Goal: Information Seeking & Learning: Learn about a topic

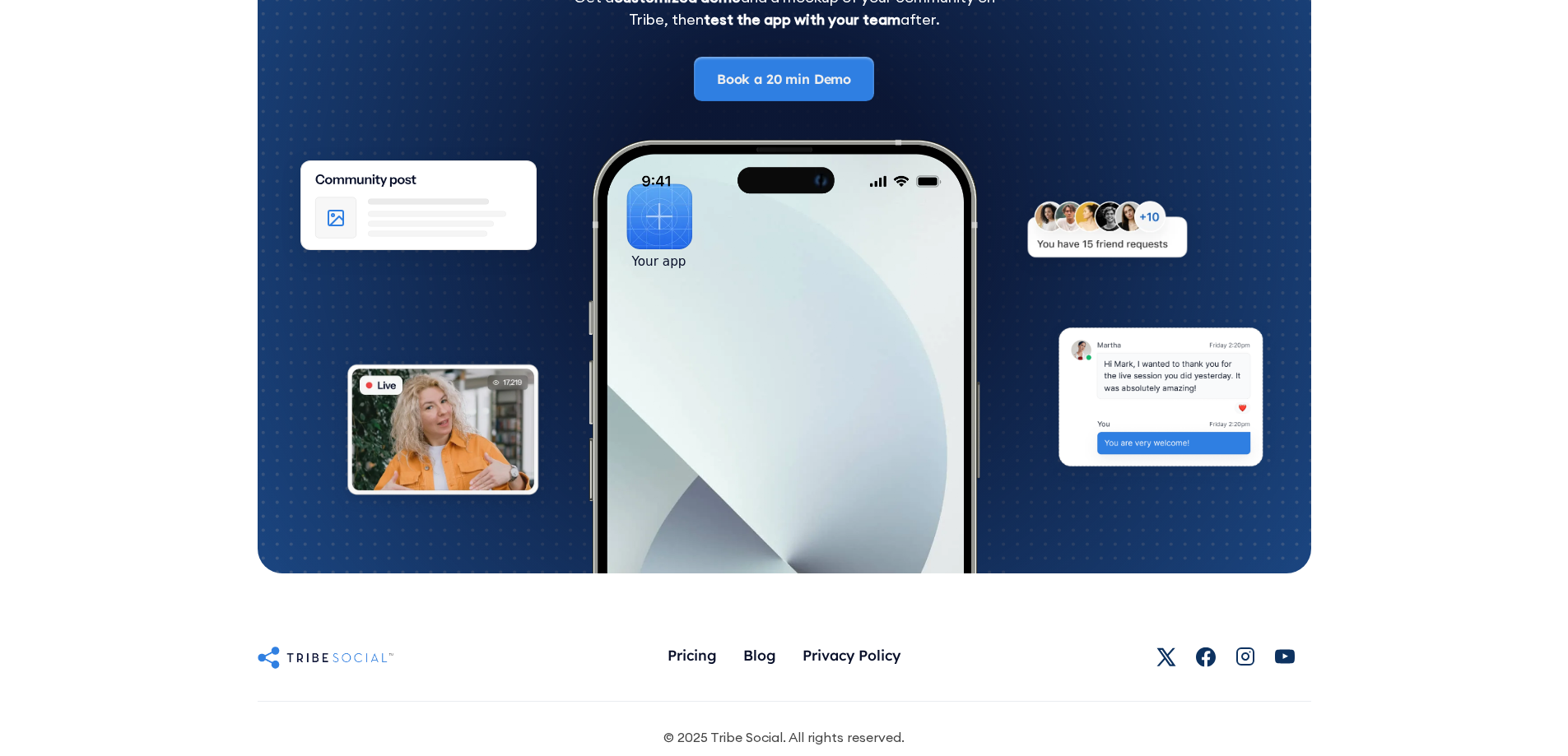
scroll to position [9024, 0]
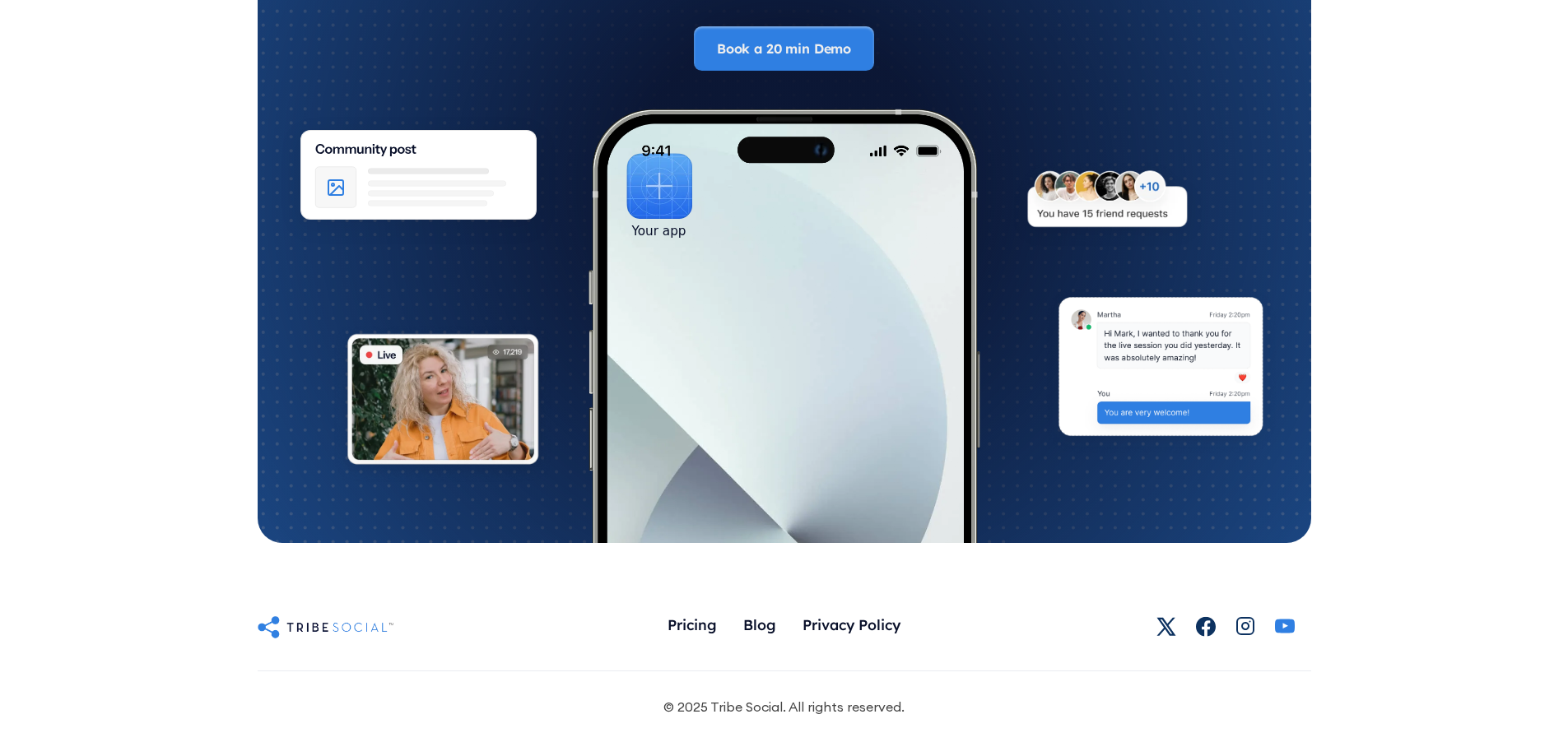
click at [1286, 625] on icon at bounding box center [1284, 625] width 20 height 20
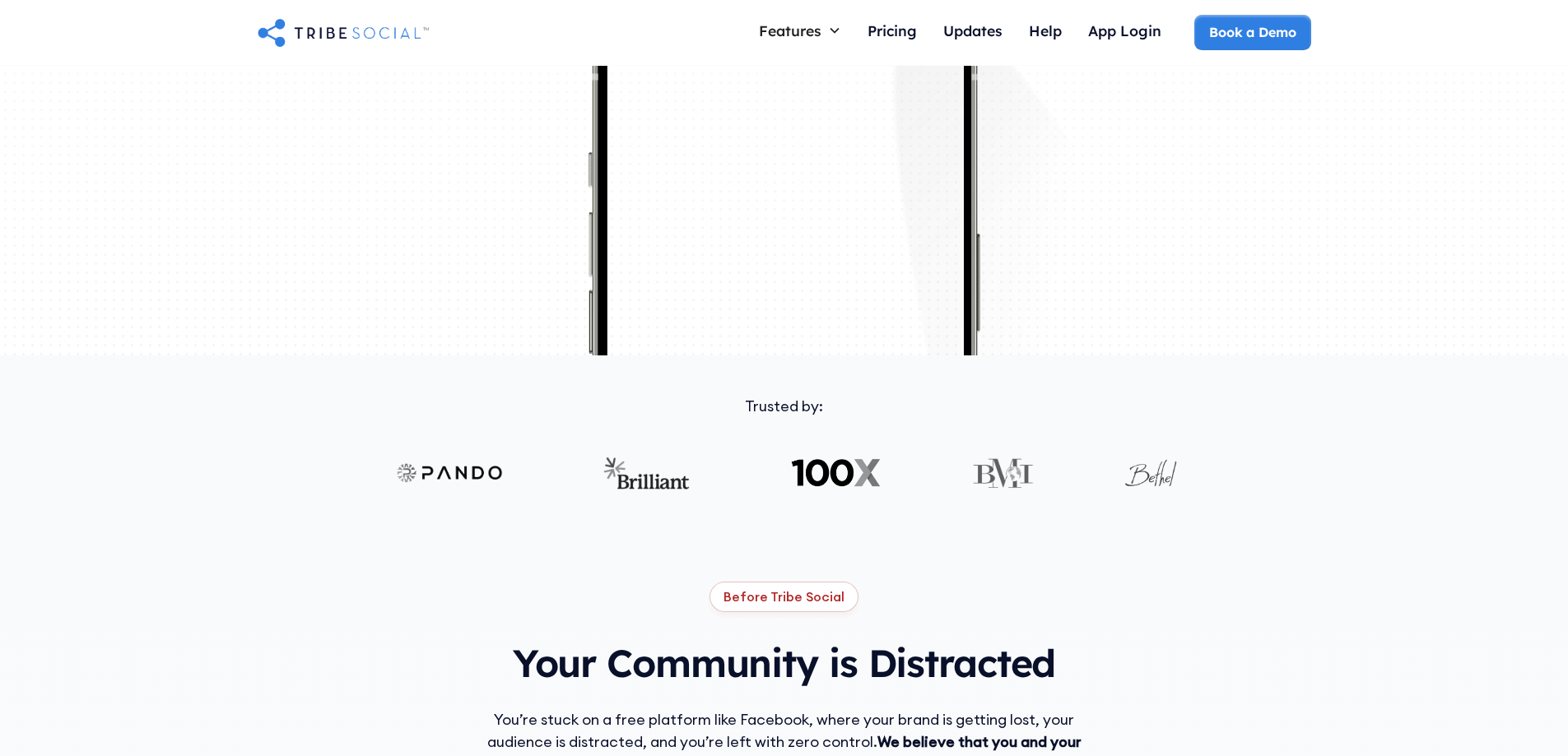
scroll to position [0, 0]
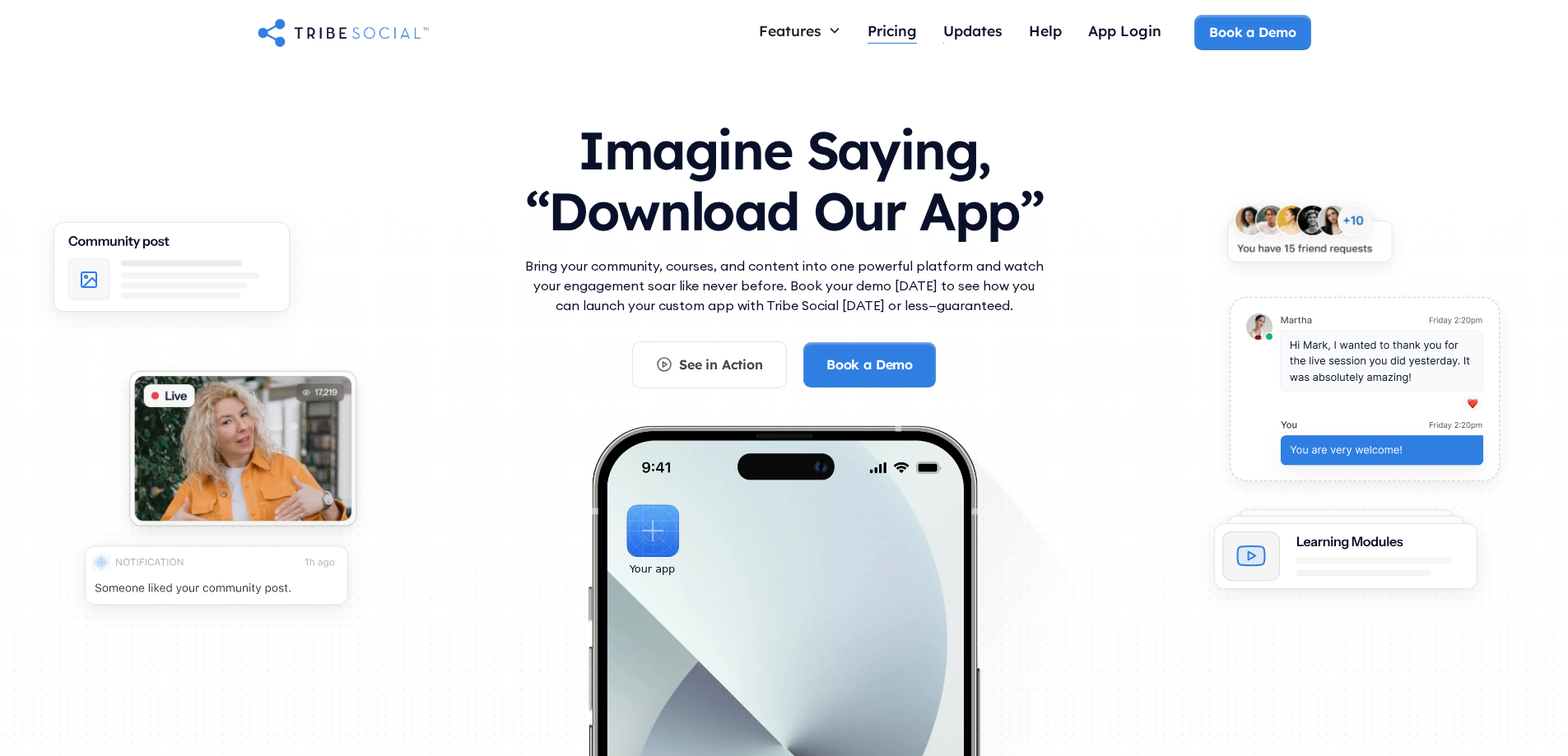
click at [904, 34] on div "Pricing" at bounding box center [892, 30] width 49 height 18
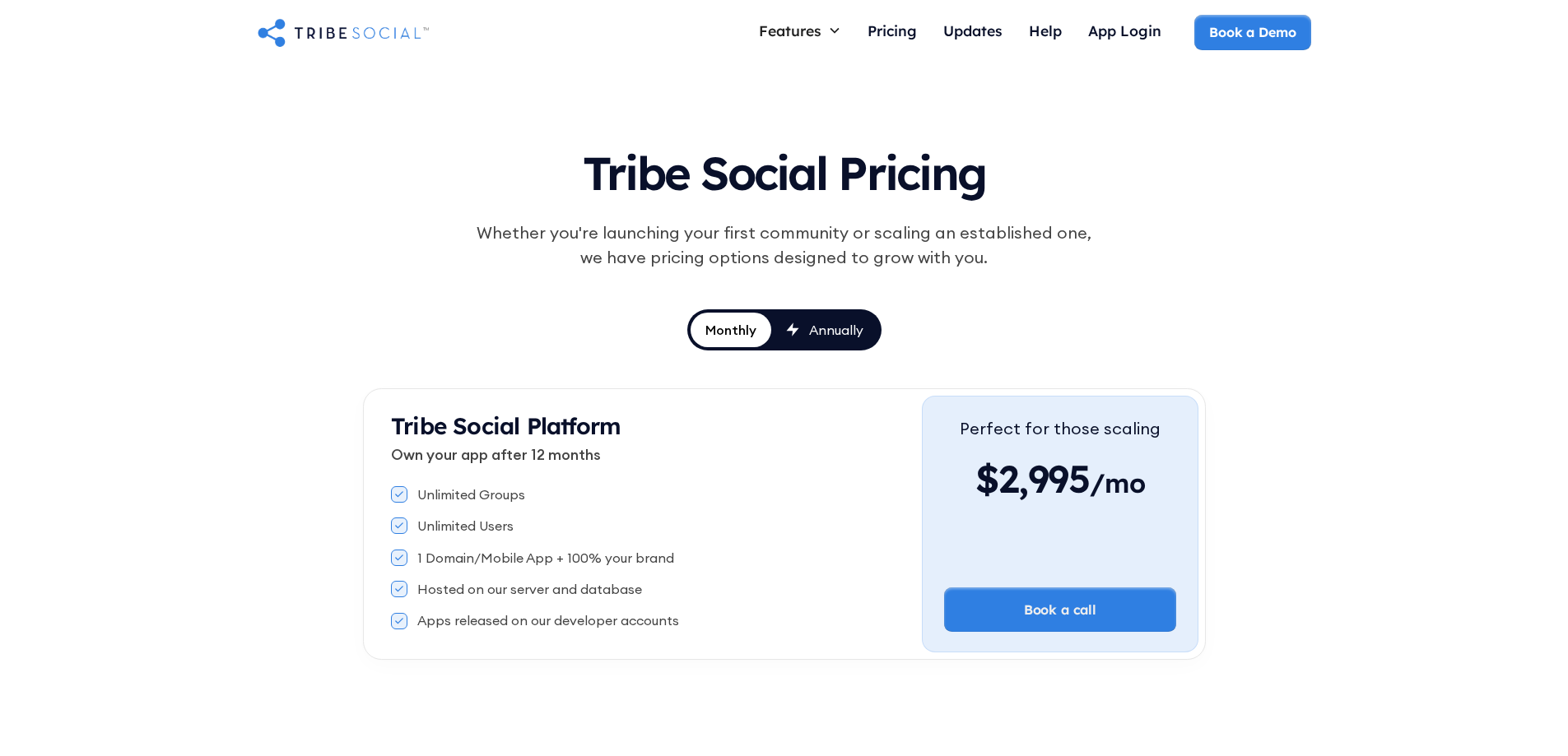
click at [808, 178] on h1 "Tribe Social Pricing" at bounding box center [784, 169] width 764 height 76
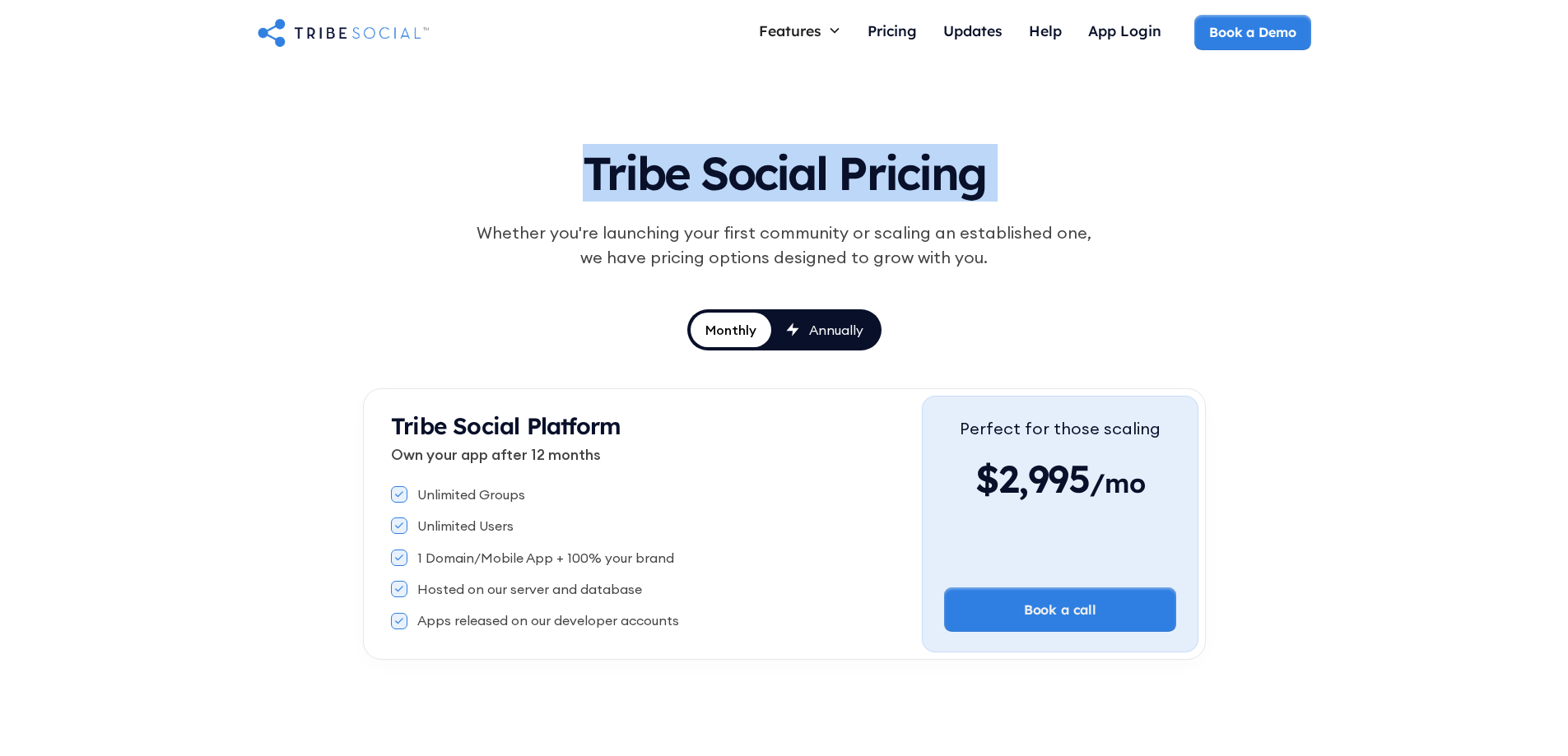
click at [808, 178] on h1 "Tribe Social Pricing" at bounding box center [784, 169] width 764 height 76
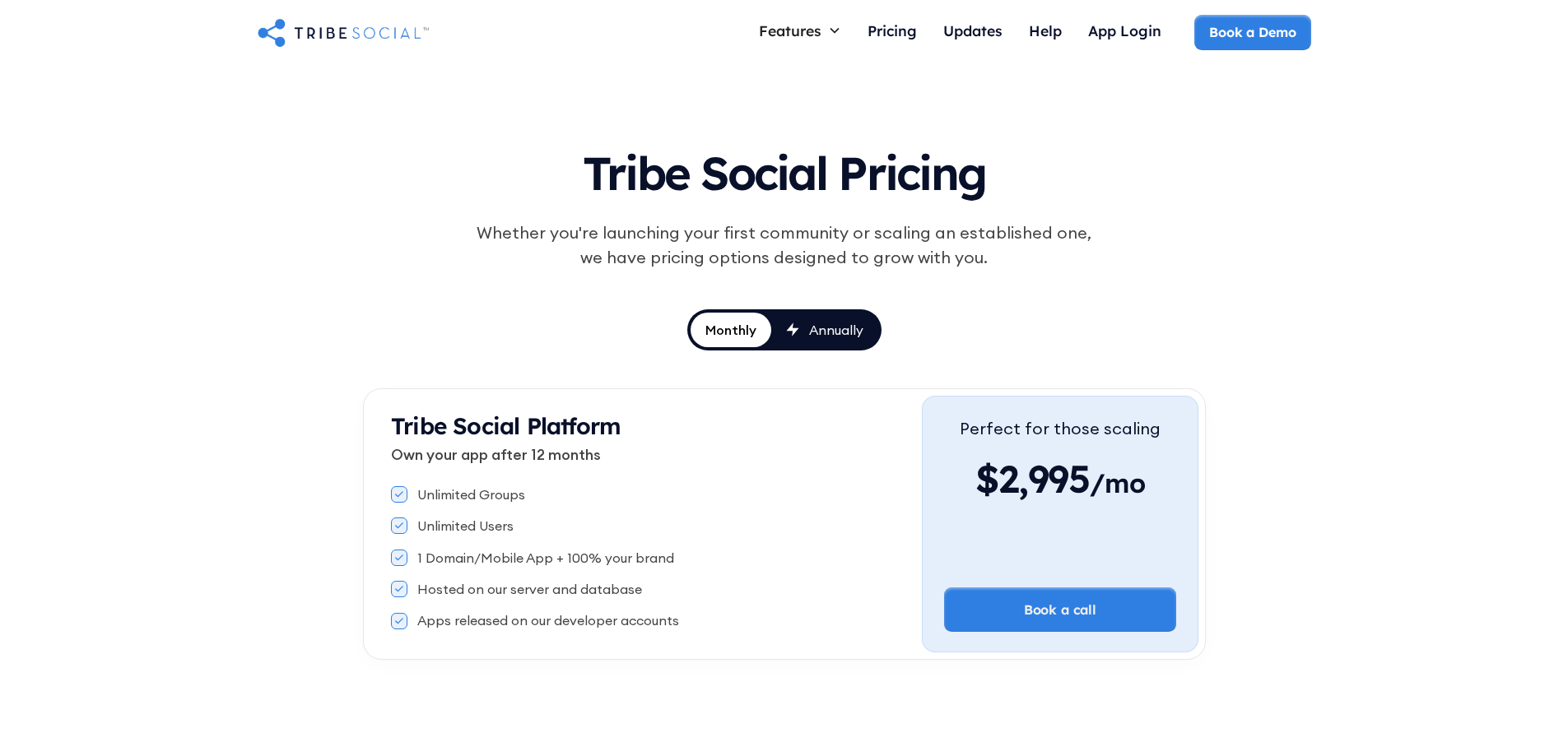
click at [1122, 221] on div "Tribe Social Pricing Whether you're launching your first community or scaling a…" at bounding box center [784, 233] width 764 height 204
click at [851, 328] on div "Annually" at bounding box center [836, 329] width 54 height 18
click at [740, 333] on div "Monthly" at bounding box center [730, 329] width 53 height 18
drag, startPoint x: 1222, startPoint y: 242, endPoint x: 1209, endPoint y: 233, distance: 15.8
click at [1222, 242] on div "Tribe Social Pricing Whether you're launching your first community or scaling a…" at bounding box center [784, 396] width 1568 height 660
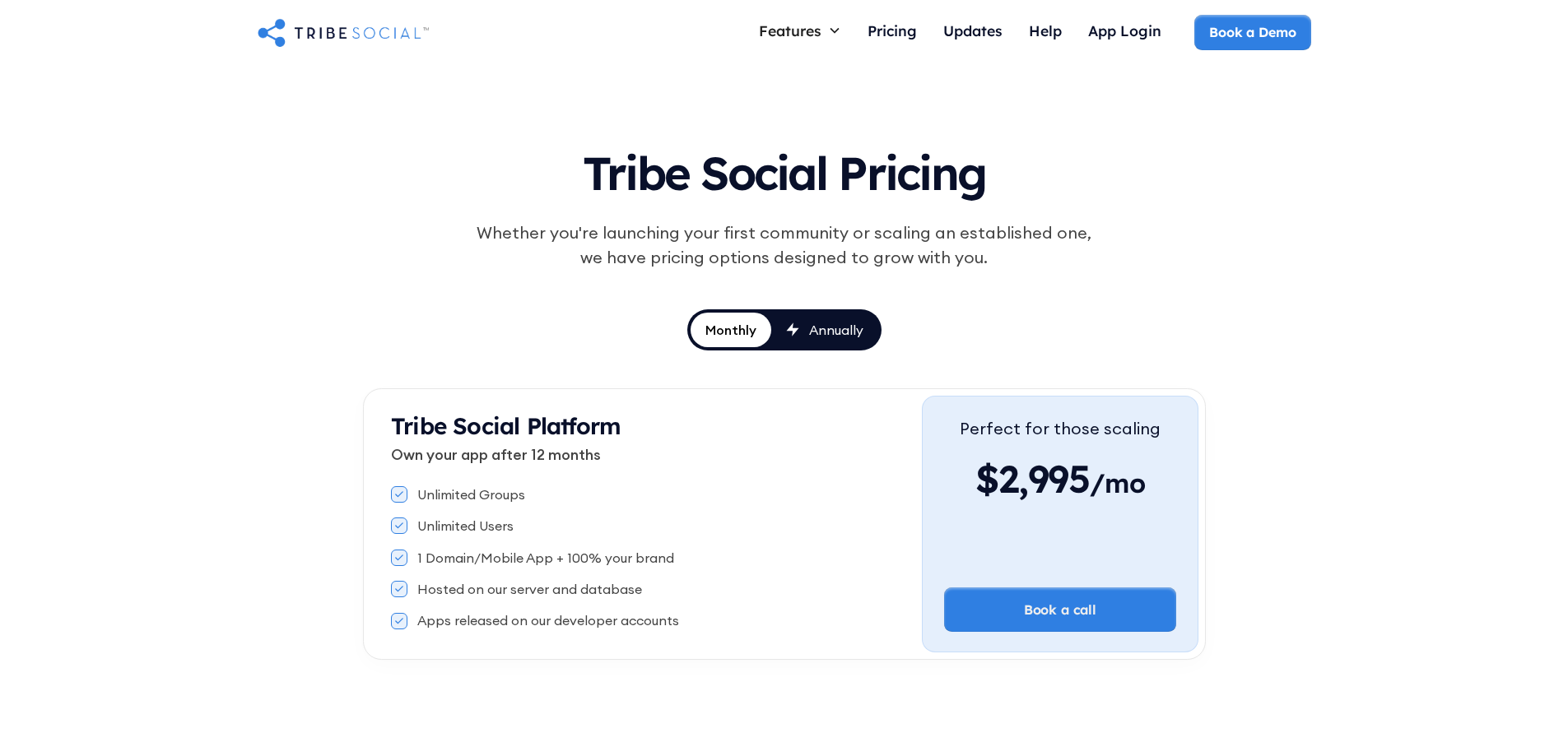
click at [1417, 464] on div "Tribe Social Pricing Whether you're launching your first community or scaling a…" at bounding box center [784, 396] width 1568 height 660
click at [1395, 289] on div "Tribe Social Pricing Whether you're launching your first community or scaling a…" at bounding box center [784, 396] width 1568 height 660
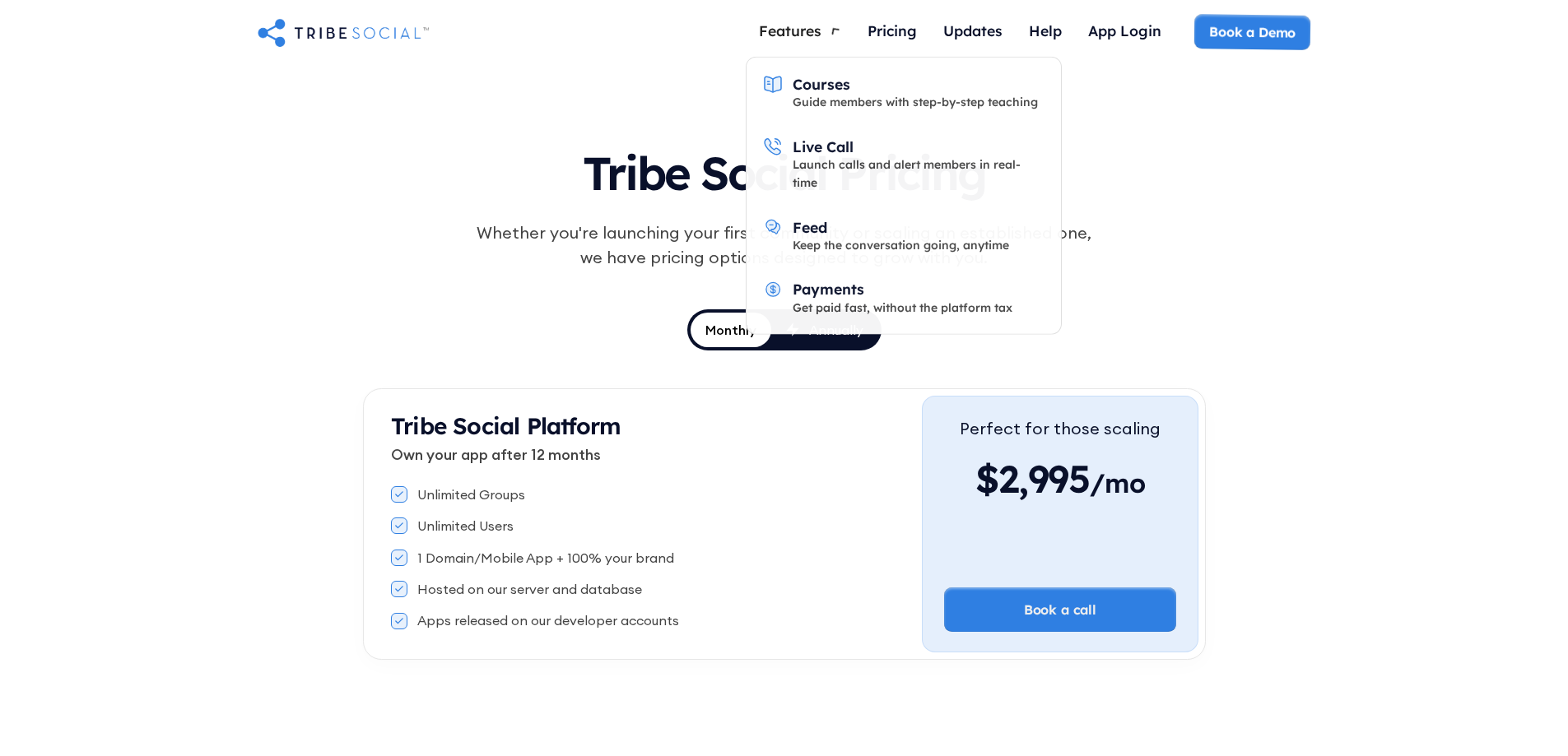
click at [787, 26] on div "Features" at bounding box center [790, 30] width 63 height 18
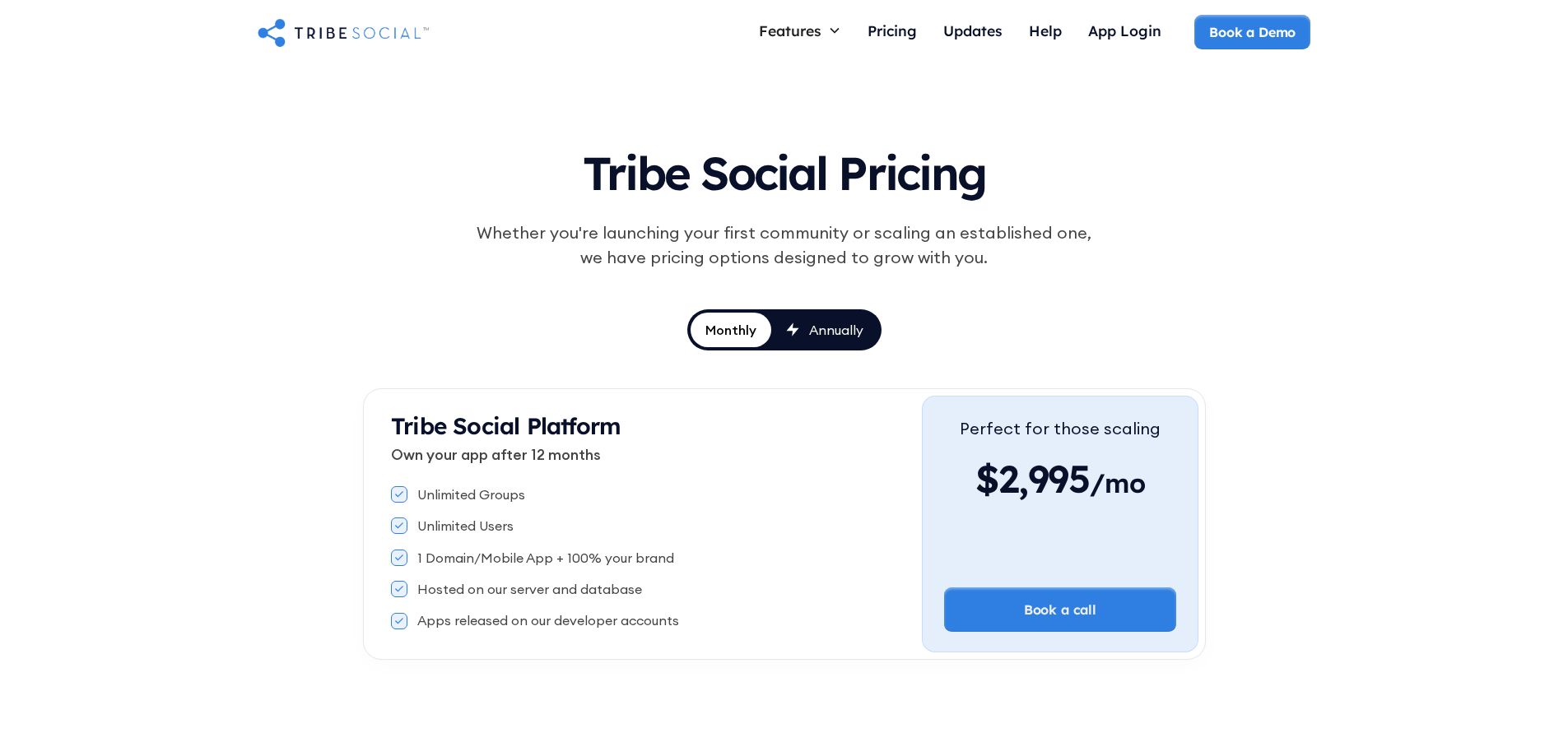
click at [557, 75] on div "Tribe Social Pricing Whether you're launching your first community or scaling a…" at bounding box center [784, 396] width 1568 height 660
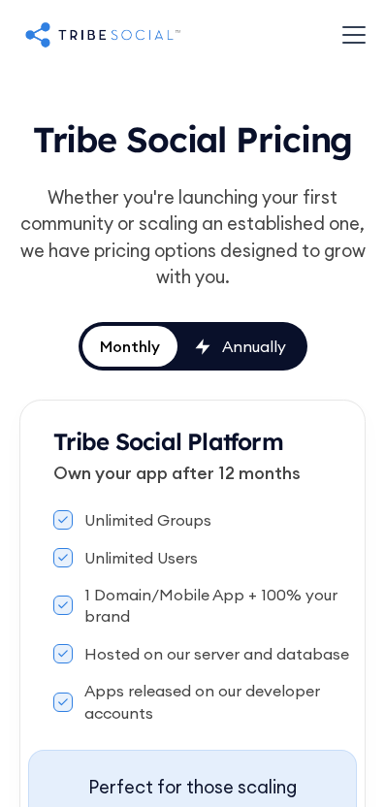
click at [357, 35] on div "menu" at bounding box center [353, 35] width 23 height 2
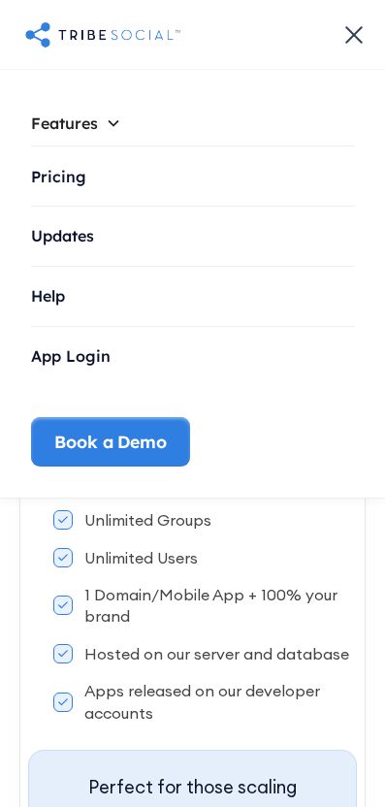
click at [166, 138] on div "Features" at bounding box center [192, 123] width 323 height 45
click at [163, 133] on div "Features" at bounding box center [192, 123] width 323 height 45
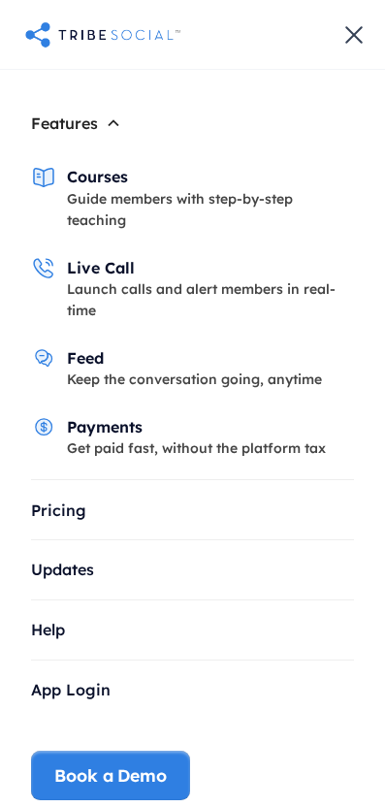
click at [109, 125] on icon at bounding box center [113, 123] width 11 height 7
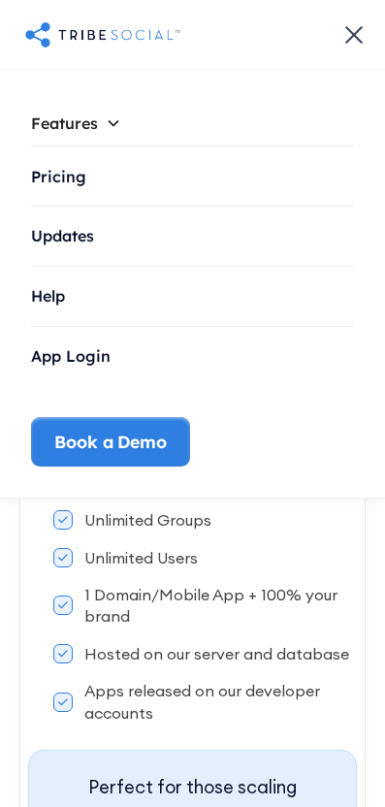
click at [111, 125] on icon at bounding box center [114, 123] width 16 height 16
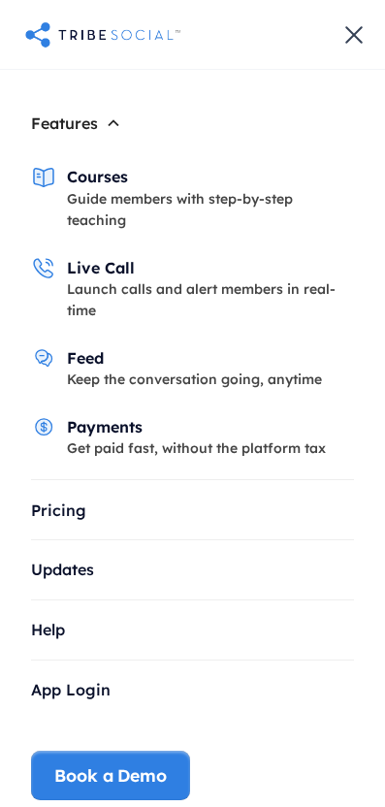
click at [123, 126] on div "Features" at bounding box center [192, 123] width 323 height 45
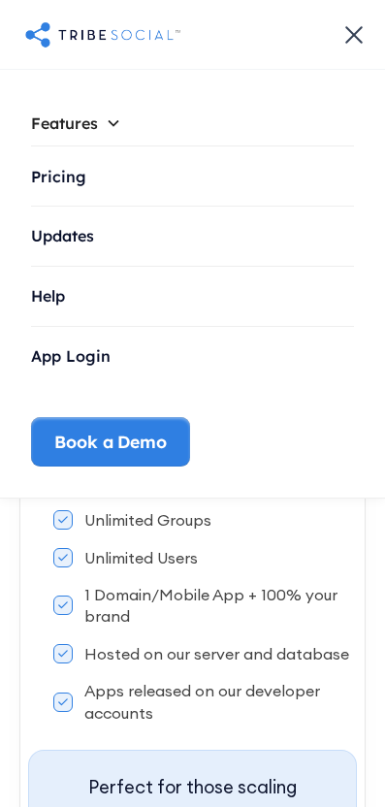
click at [354, 35] on div "menu" at bounding box center [353, 33] width 17 height 17
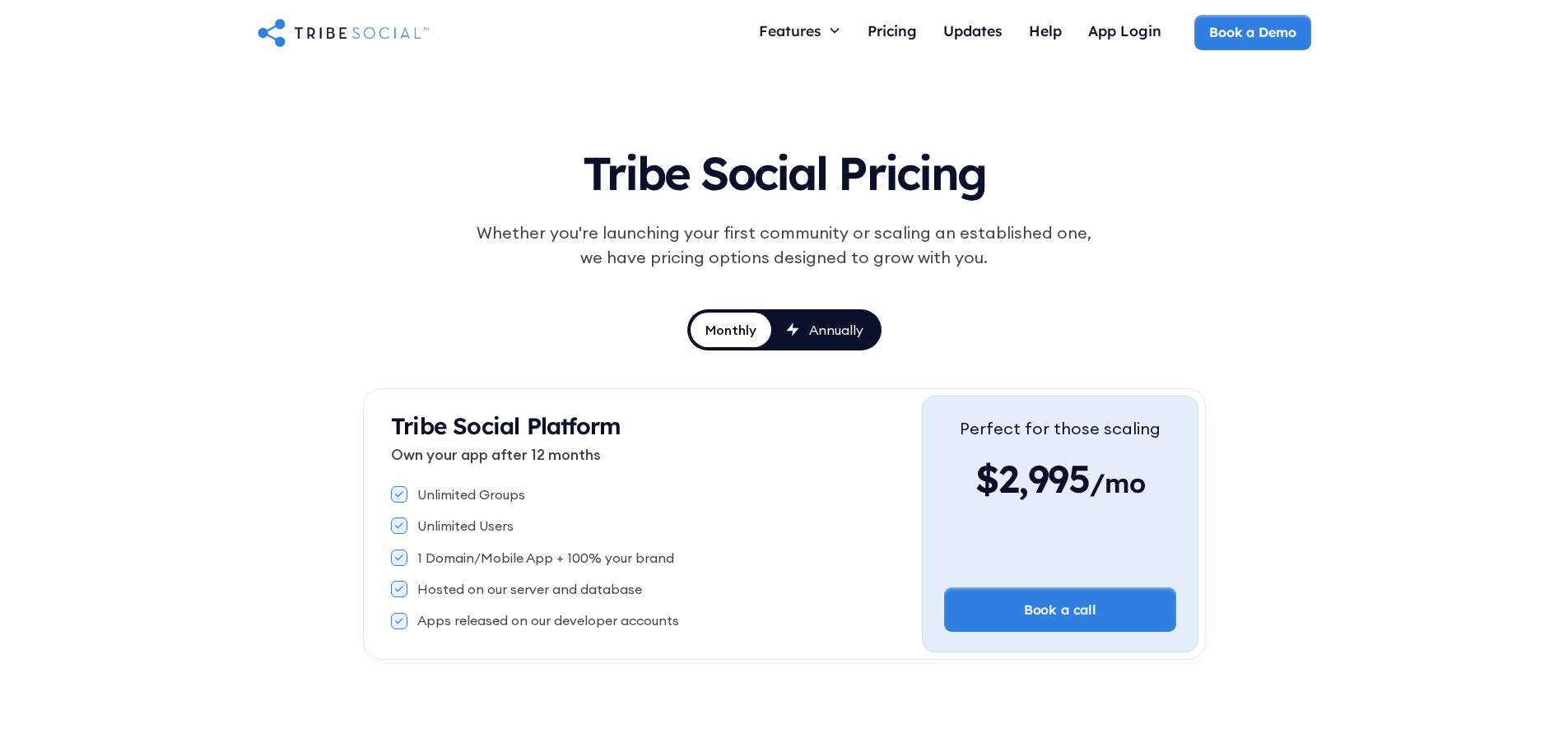
click at [1234, 344] on div "Tribe Social Pricing Whether you're launching your first community or scaling a…" at bounding box center [784, 396] width 1568 height 660
click at [1429, 470] on div "Tribe Social Pricing Whether you're launching your first community or scaling a…" at bounding box center [784, 396] width 1568 height 660
click at [326, 26] on img "home" at bounding box center [343, 31] width 171 height 33
